Goal: Information Seeking & Learning: Learn about a topic

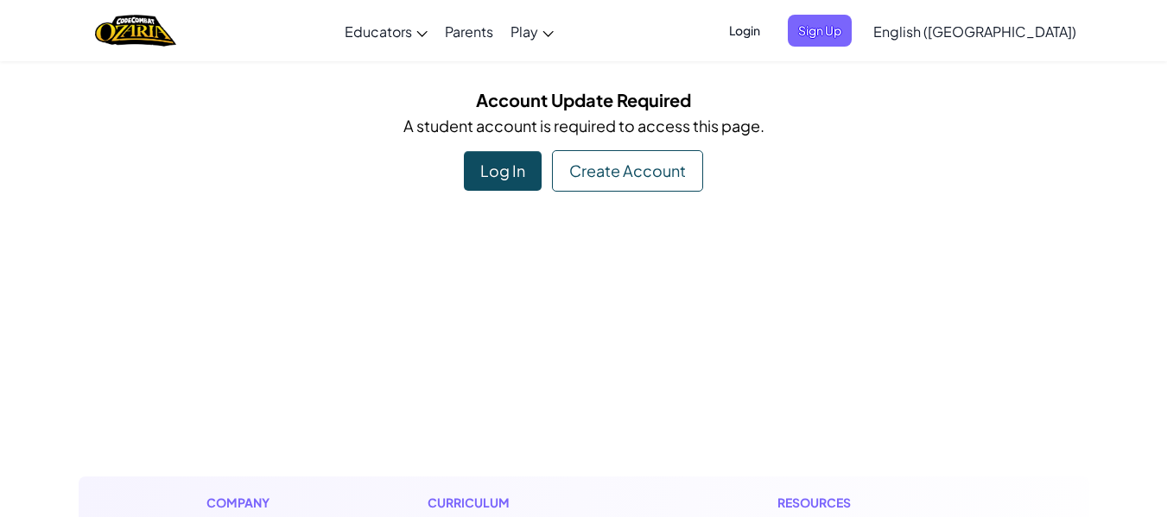
click at [503, 171] on div "Log In" at bounding box center [503, 171] width 78 height 40
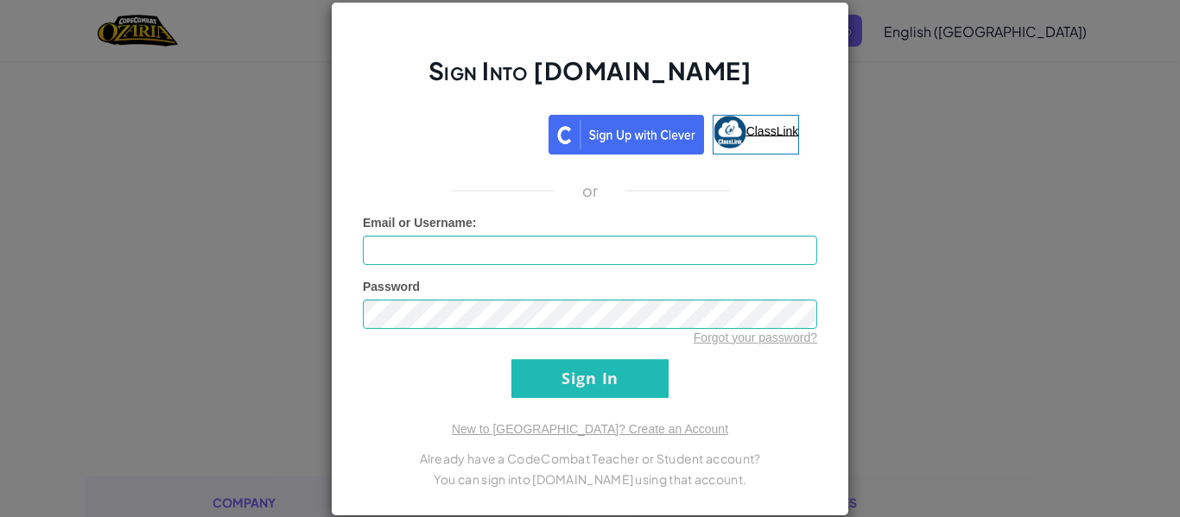
click at [760, 126] on span "ClassLink" at bounding box center [772, 130] width 53 height 14
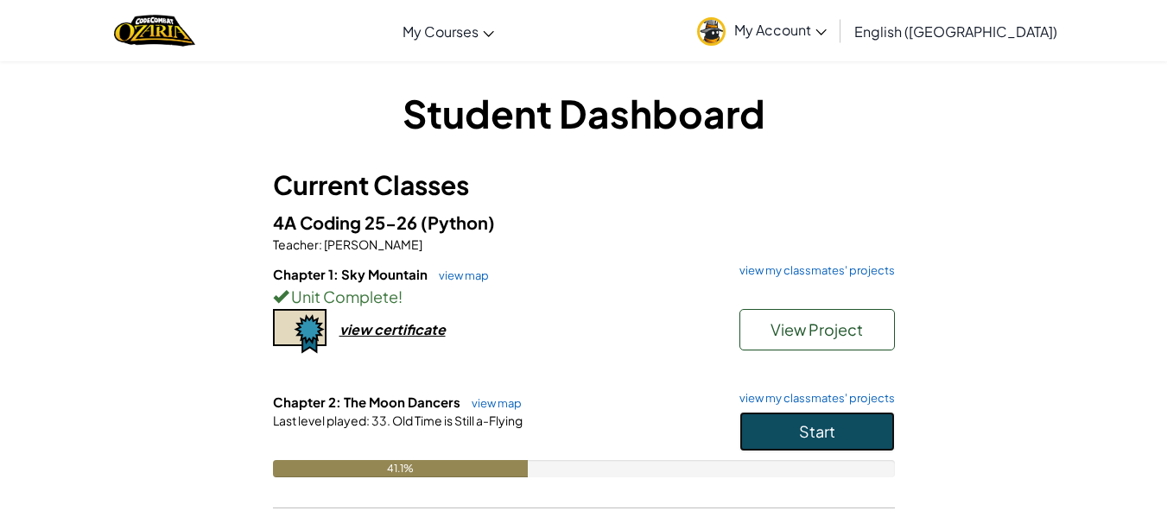
click at [820, 433] on span "Start" at bounding box center [817, 431] width 36 height 20
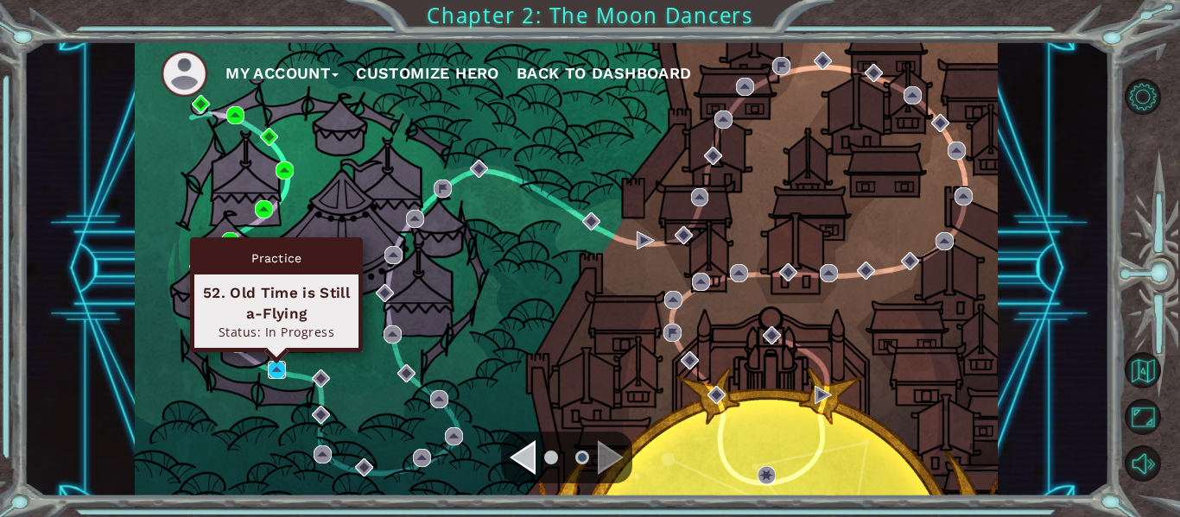
click at [276, 365] on img at bounding box center [277, 370] width 18 height 18
